Goal: Information Seeking & Learning: Learn about a topic

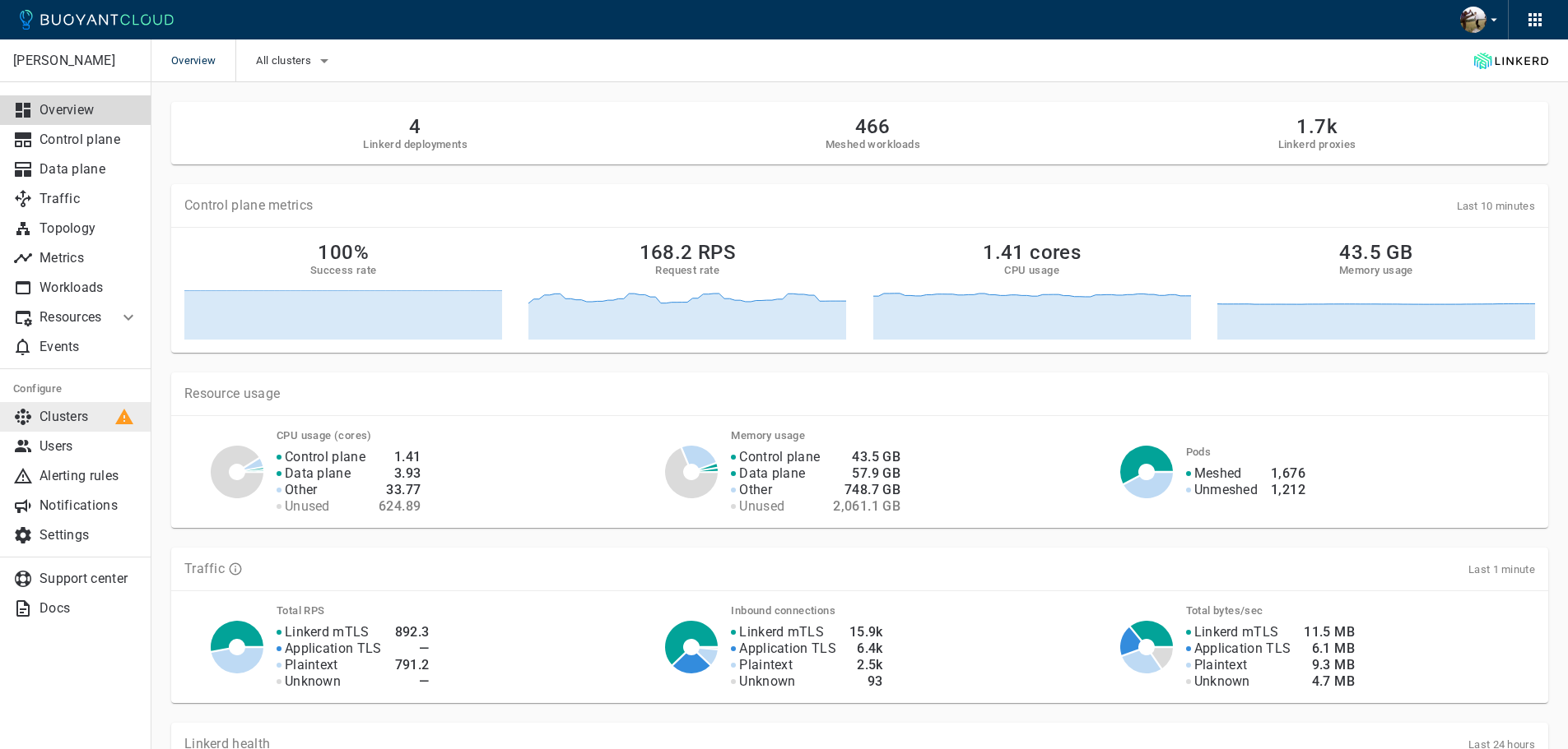
click at [91, 417] on p "Clusters" at bounding box center [88, 417] width 99 height 17
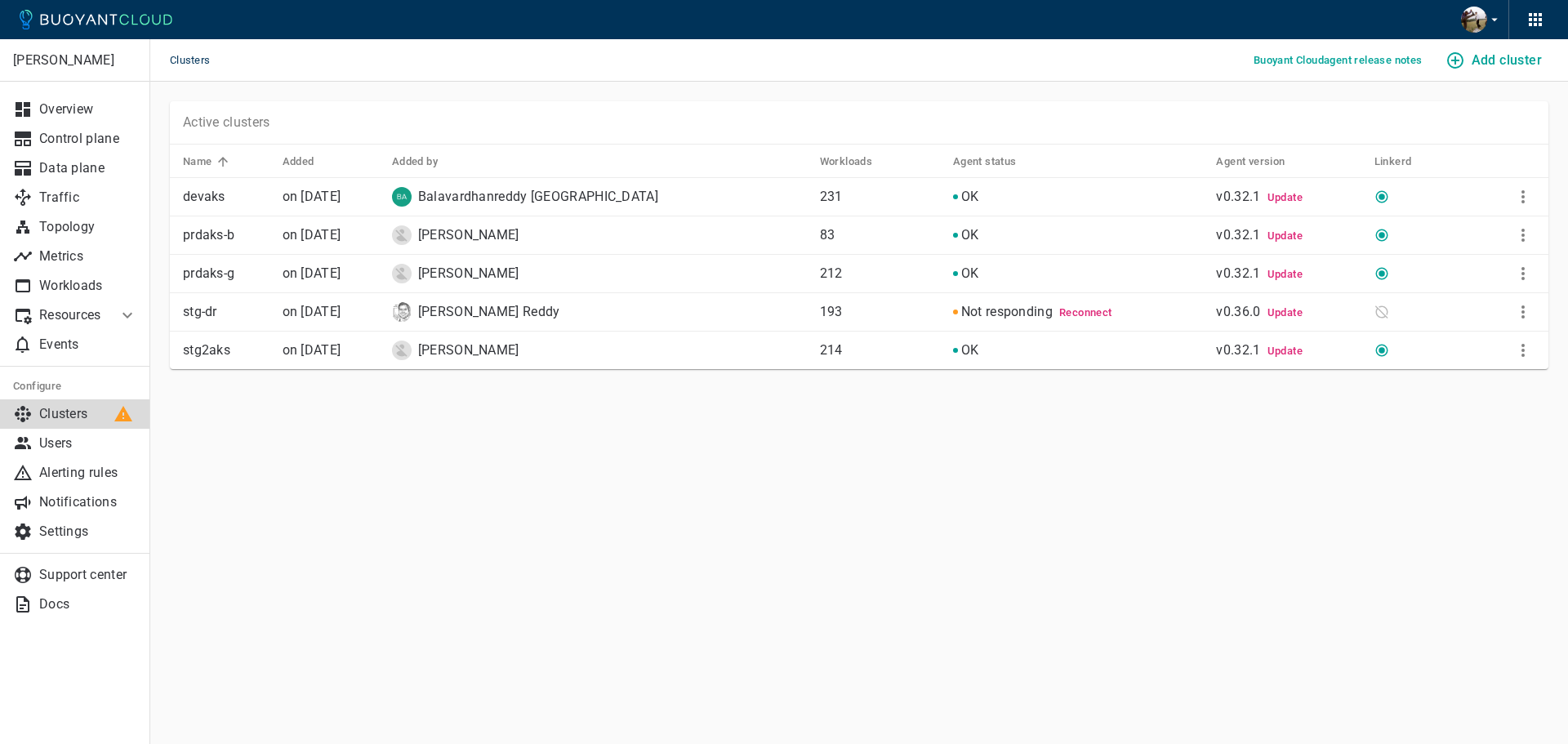
click at [91, 414] on p "Clusters" at bounding box center [88, 414] width 98 height 17
click at [74, 107] on p "Overview" at bounding box center [88, 109] width 98 height 17
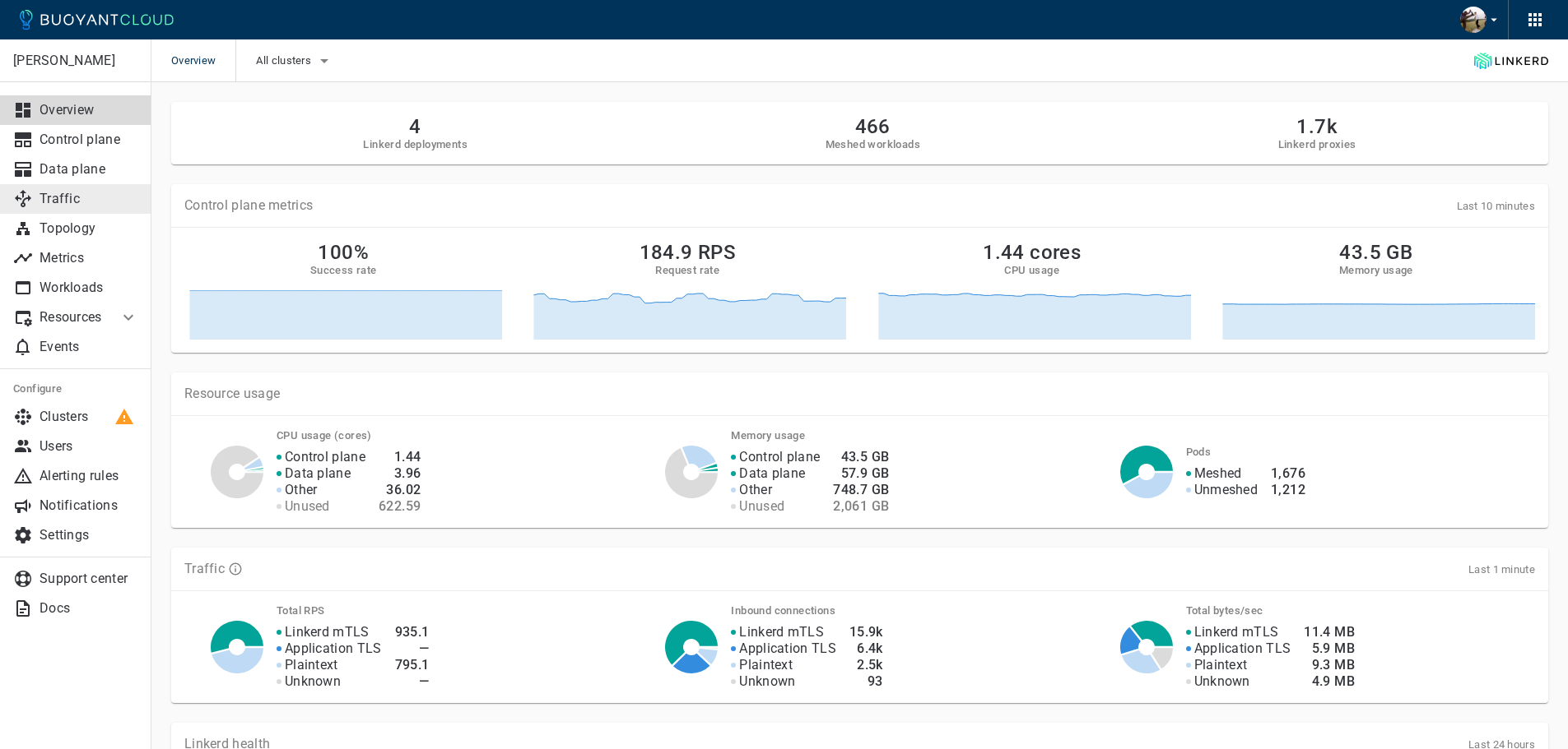
click at [76, 205] on p "Traffic" at bounding box center [88, 199] width 99 height 17
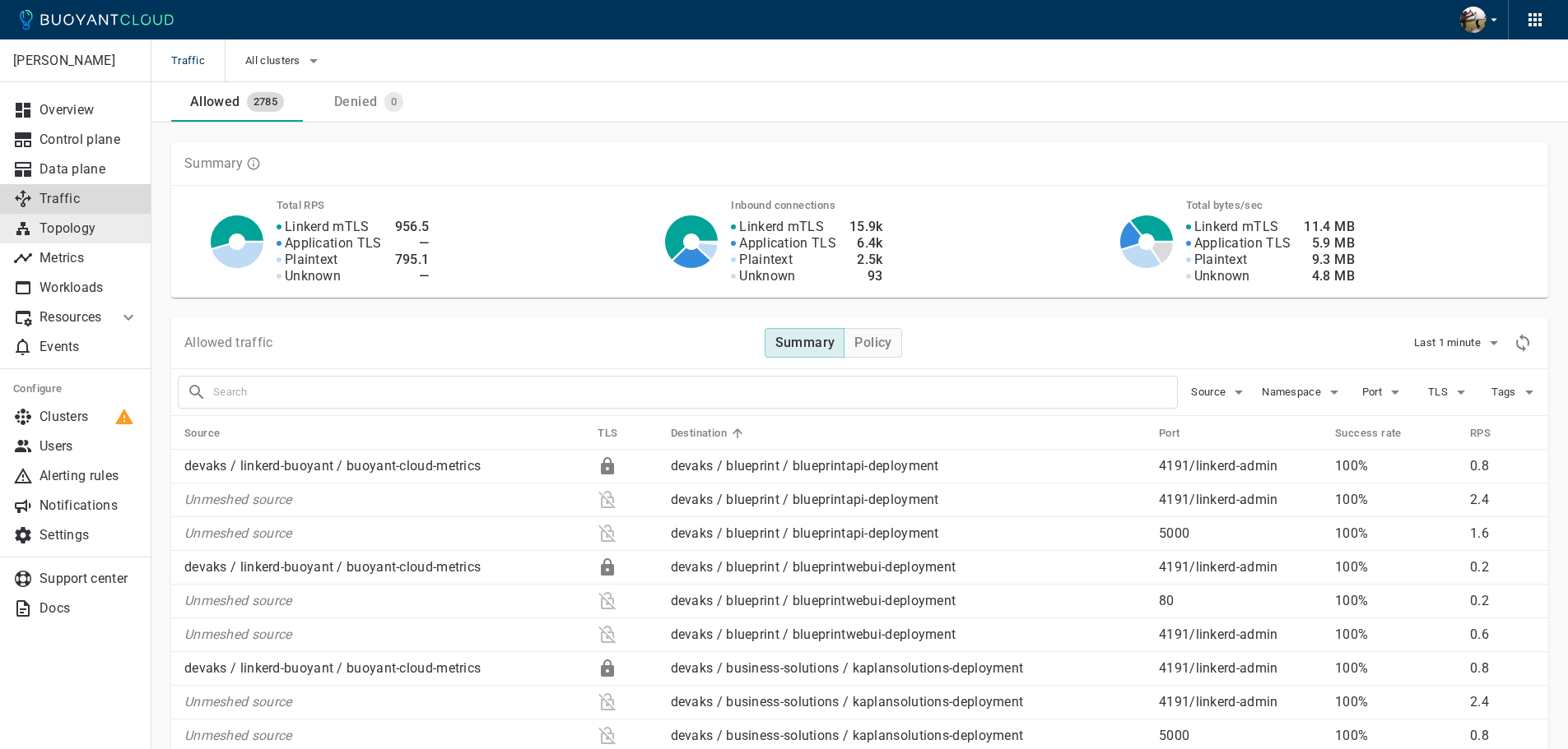
click at [79, 227] on p "Topology" at bounding box center [88, 228] width 99 height 17
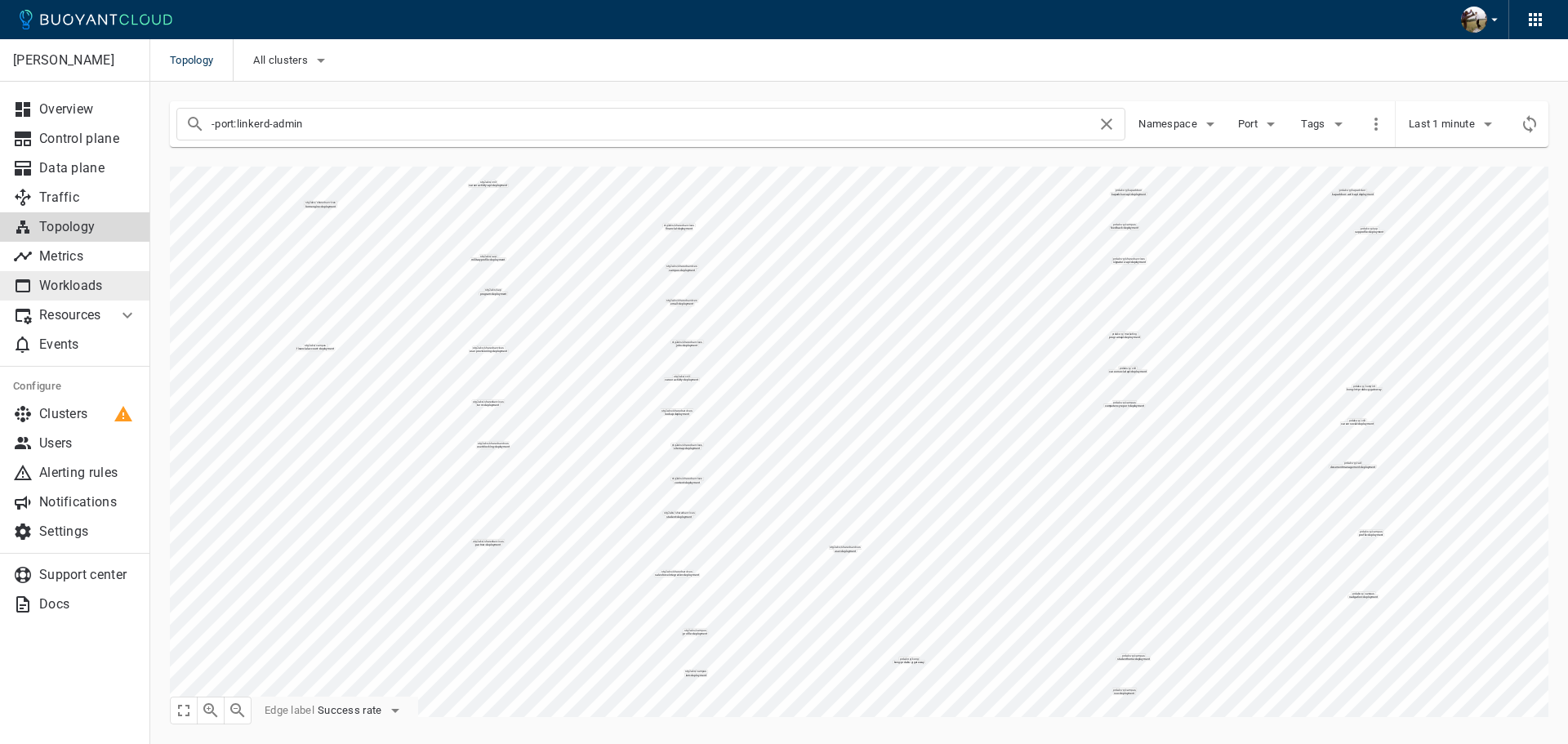
click at [76, 288] on p "Workloads" at bounding box center [88, 285] width 98 height 17
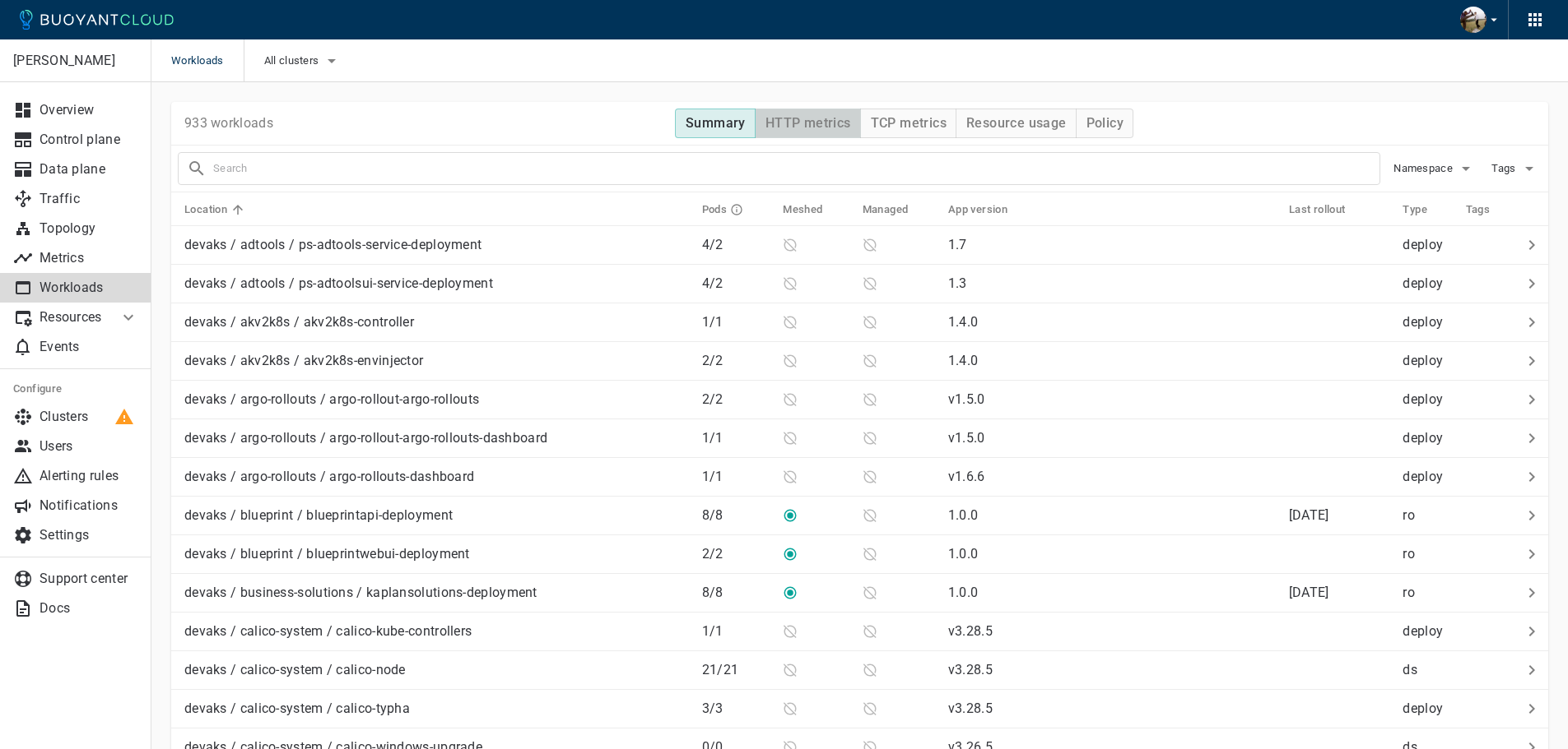
click at [825, 125] on h4 "HTTP metrics" at bounding box center [807, 123] width 85 height 17
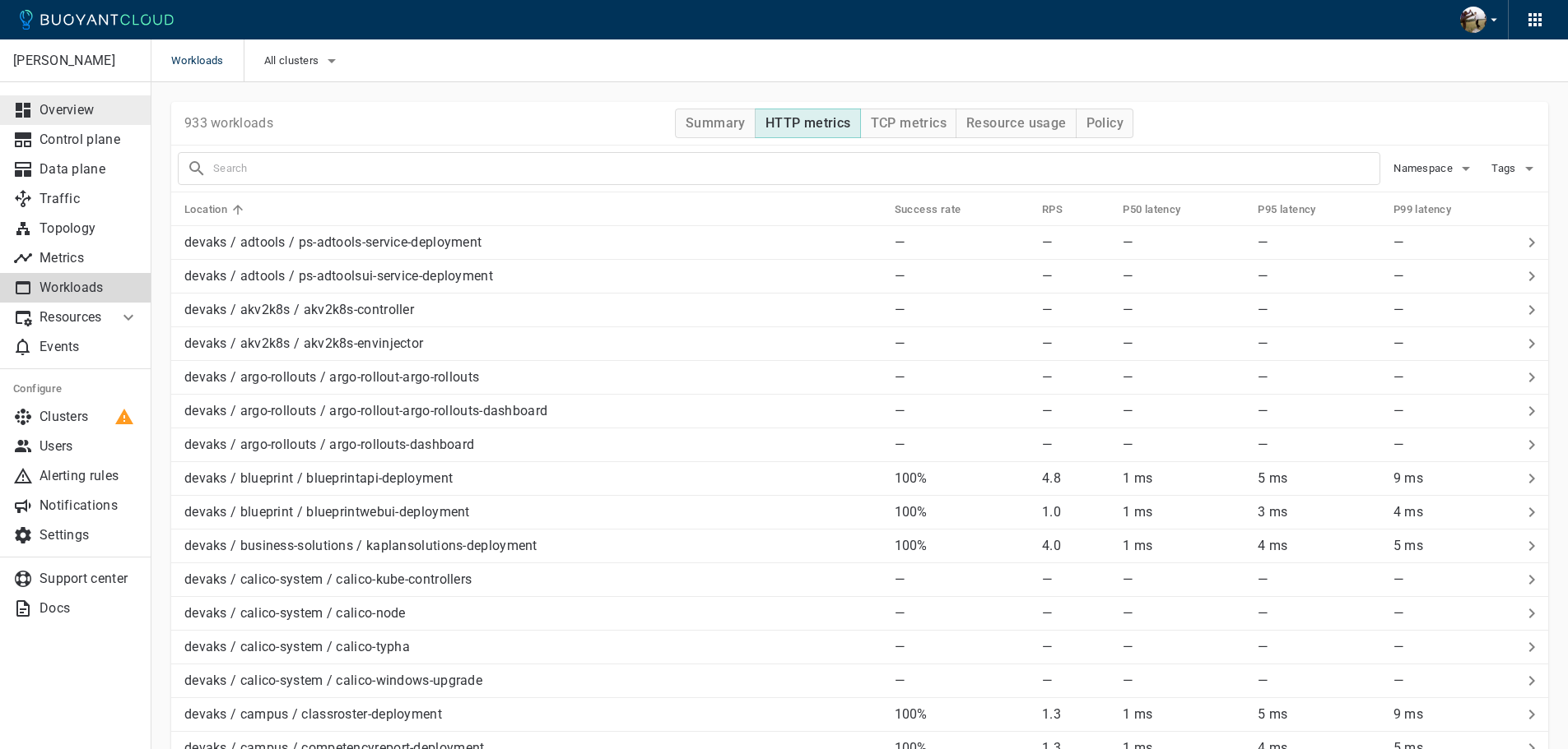
click at [68, 114] on p "Overview" at bounding box center [88, 110] width 99 height 17
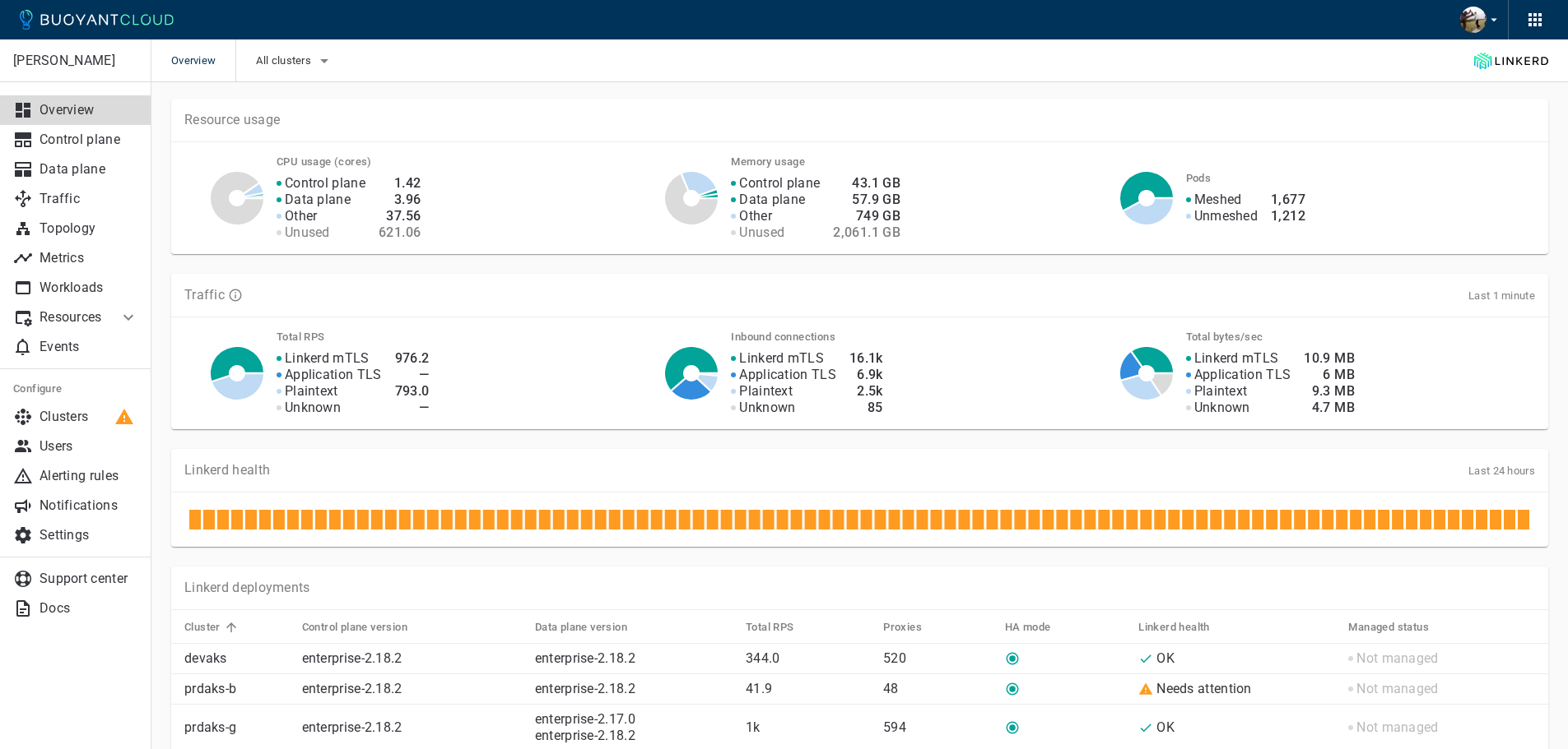
scroll to position [267, 0]
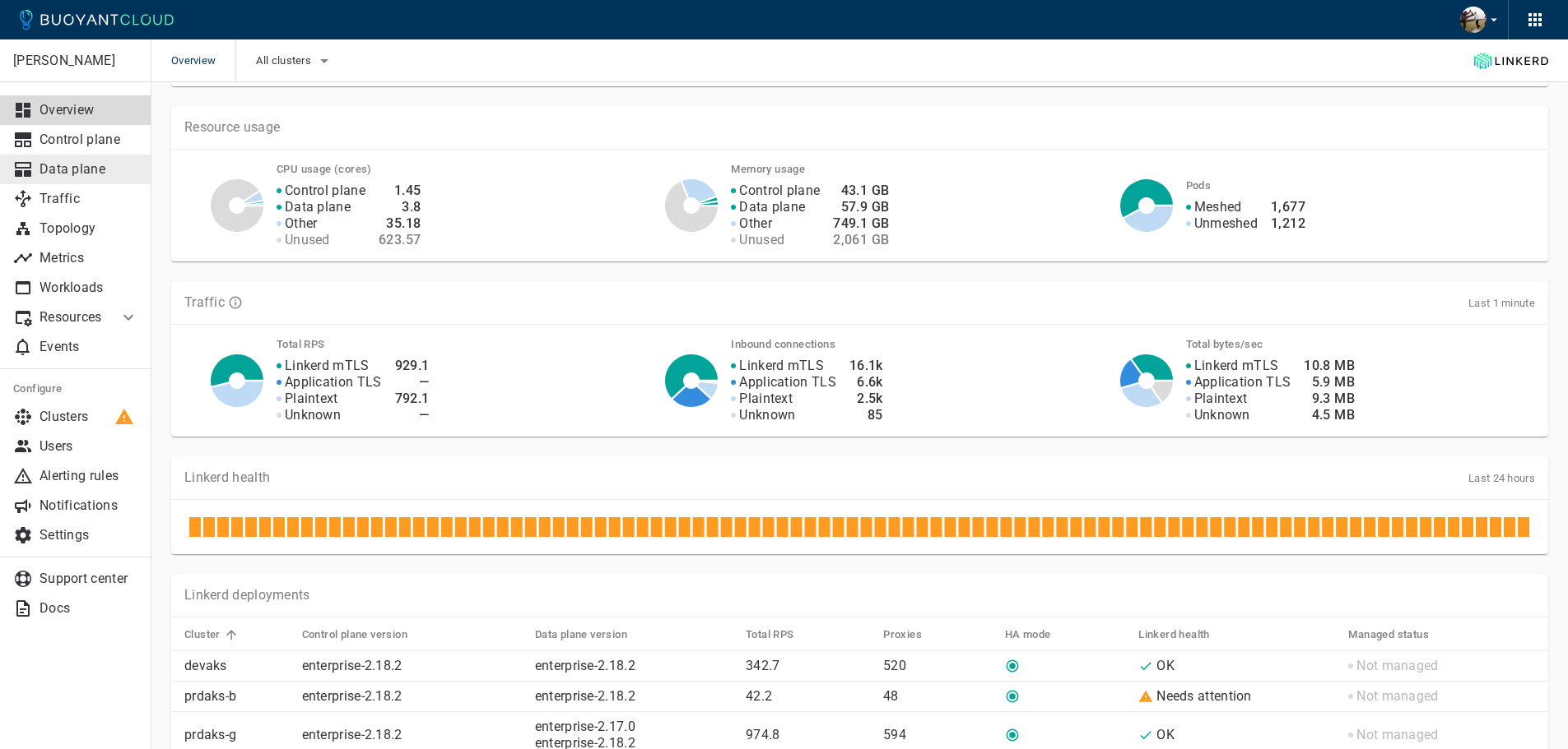
click at [60, 170] on p "Data plane" at bounding box center [88, 169] width 99 height 17
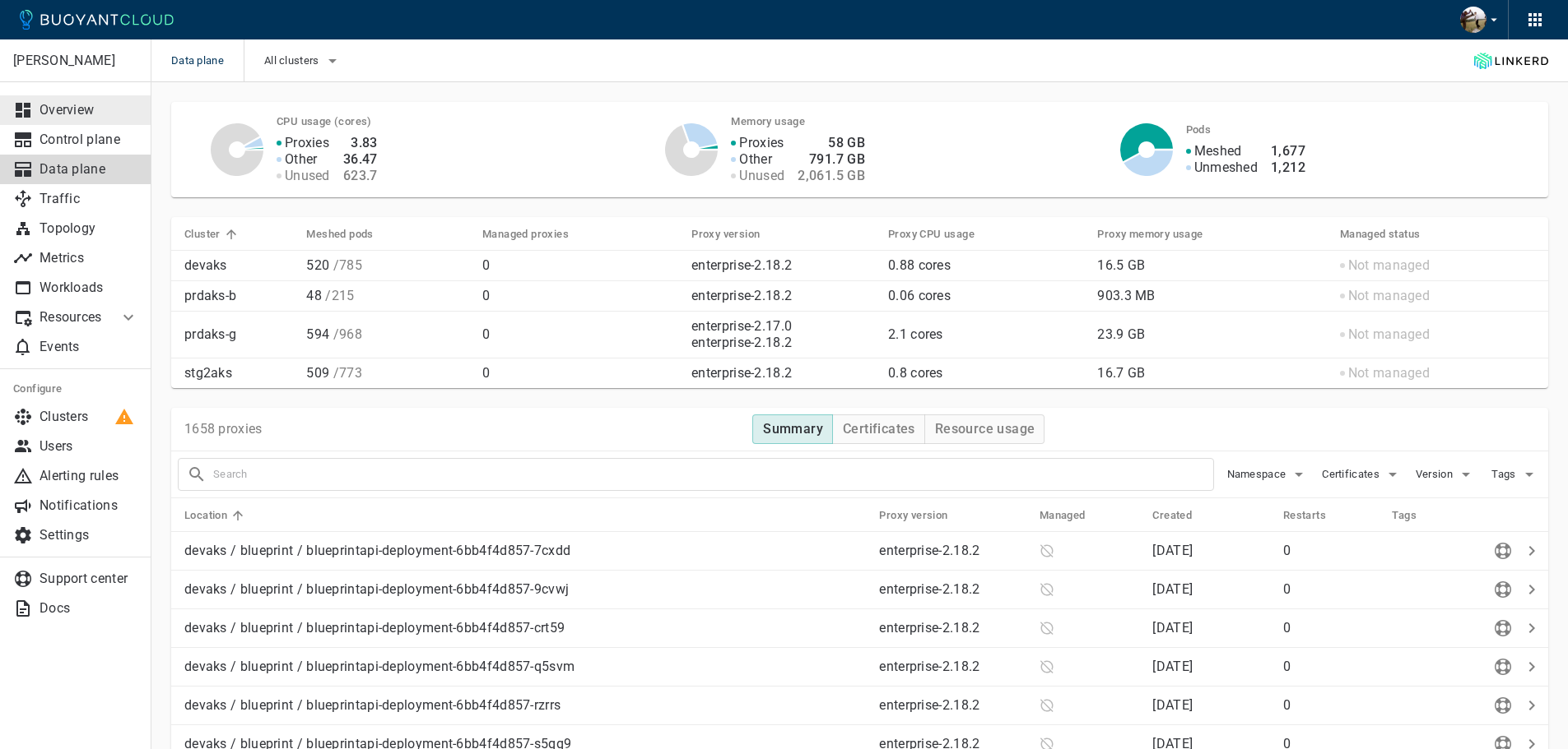
click at [92, 110] on p "Overview" at bounding box center [88, 110] width 99 height 17
